Goal: Information Seeking & Learning: Find specific fact

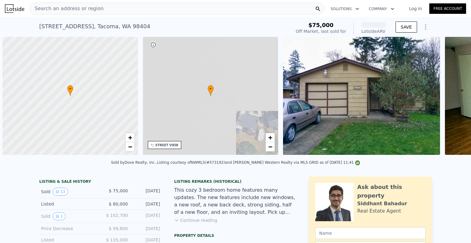
scroll to position [0, 2]
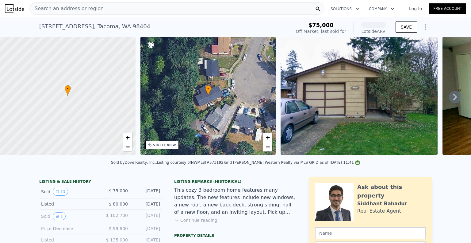
click at [106, 6] on div "Search an address or region" at bounding box center [176, 8] width 295 height 12
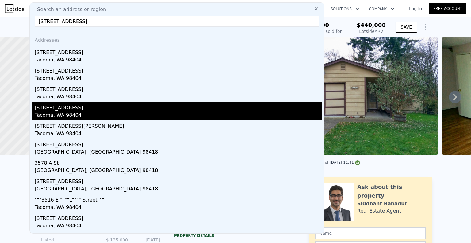
type input "[STREET_ADDRESS]"
click at [64, 109] on div "[STREET_ADDRESS]" at bounding box center [178, 107] width 287 height 10
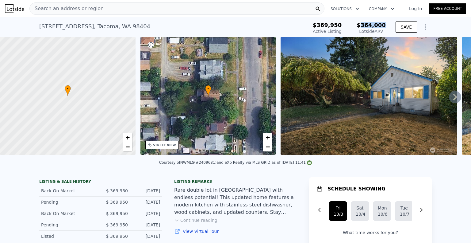
drag, startPoint x: 365, startPoint y: 21, endPoint x: 386, endPoint y: 23, distance: 21.2
click at [386, 23] on div "$369,950 Active Listing $364,000 Lotside ARV" at bounding box center [349, 28] width 78 height 17
copy span "364,000"
click at [98, 10] on div "Search an address or region" at bounding box center [176, 8] width 295 height 12
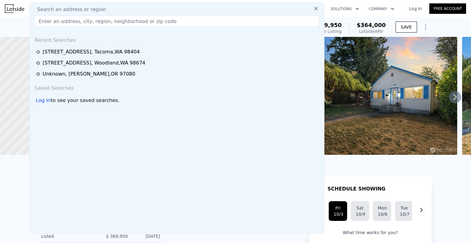
click at [94, 21] on input "text" at bounding box center [177, 21] width 285 height 11
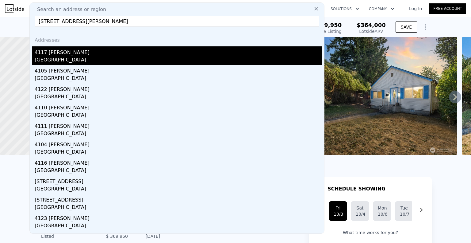
type input "[STREET_ADDRESS][PERSON_NAME]"
click at [79, 55] on div "4117 [PERSON_NAME]" at bounding box center [178, 51] width 287 height 10
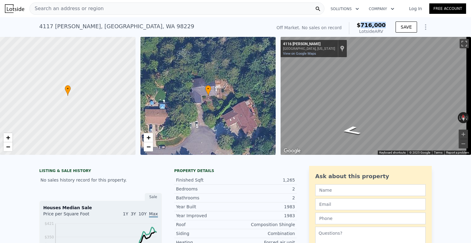
drag, startPoint x: 364, startPoint y: 23, endPoint x: 385, endPoint y: 23, distance: 20.2
click at [385, 23] on span "$716,000" at bounding box center [371, 25] width 29 height 6
copy span "716,000"
